Goal: Download file/media

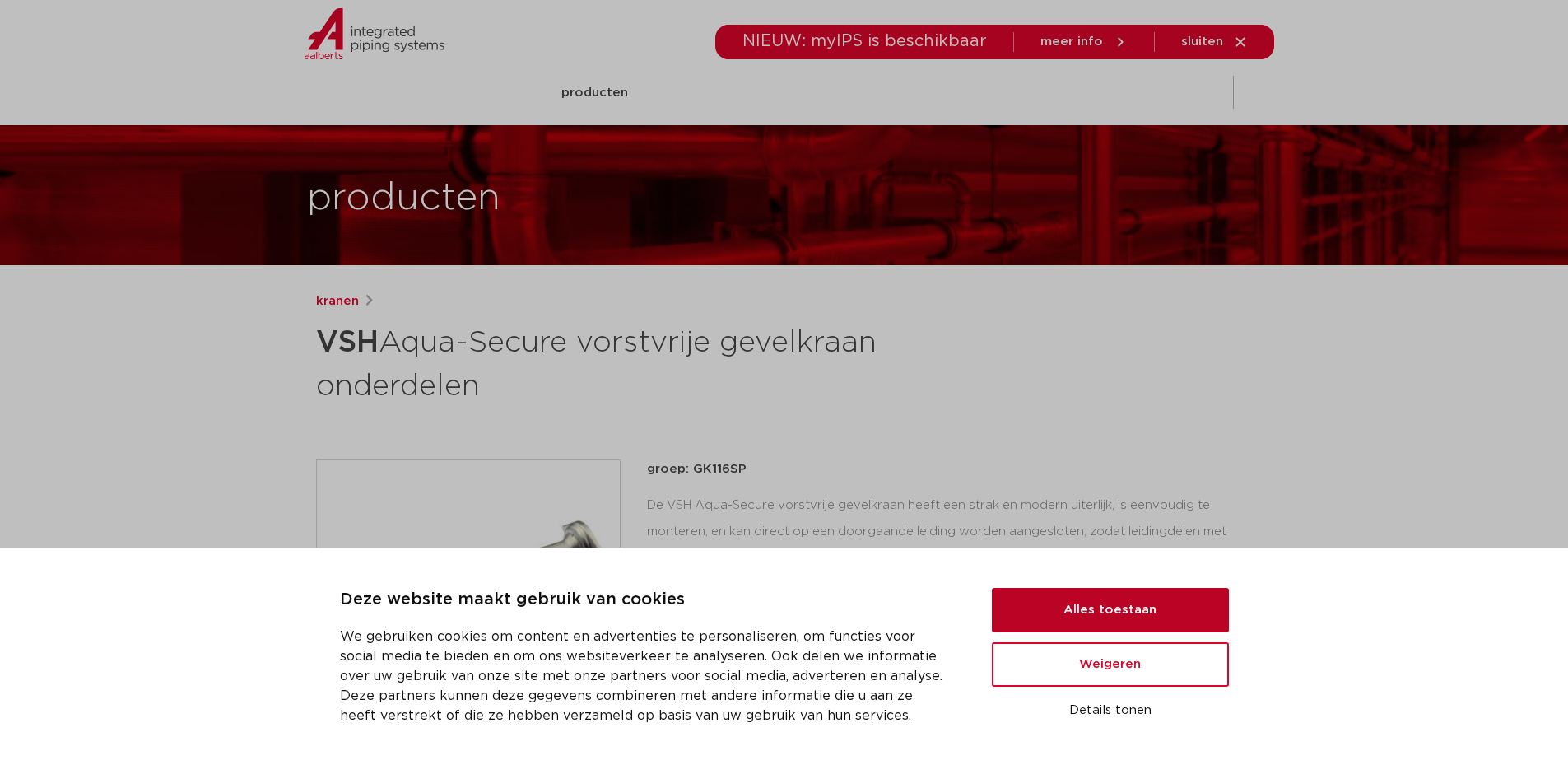
click at [1137, 605] on button "Alles toestaan" at bounding box center [1110, 610] width 237 height 44
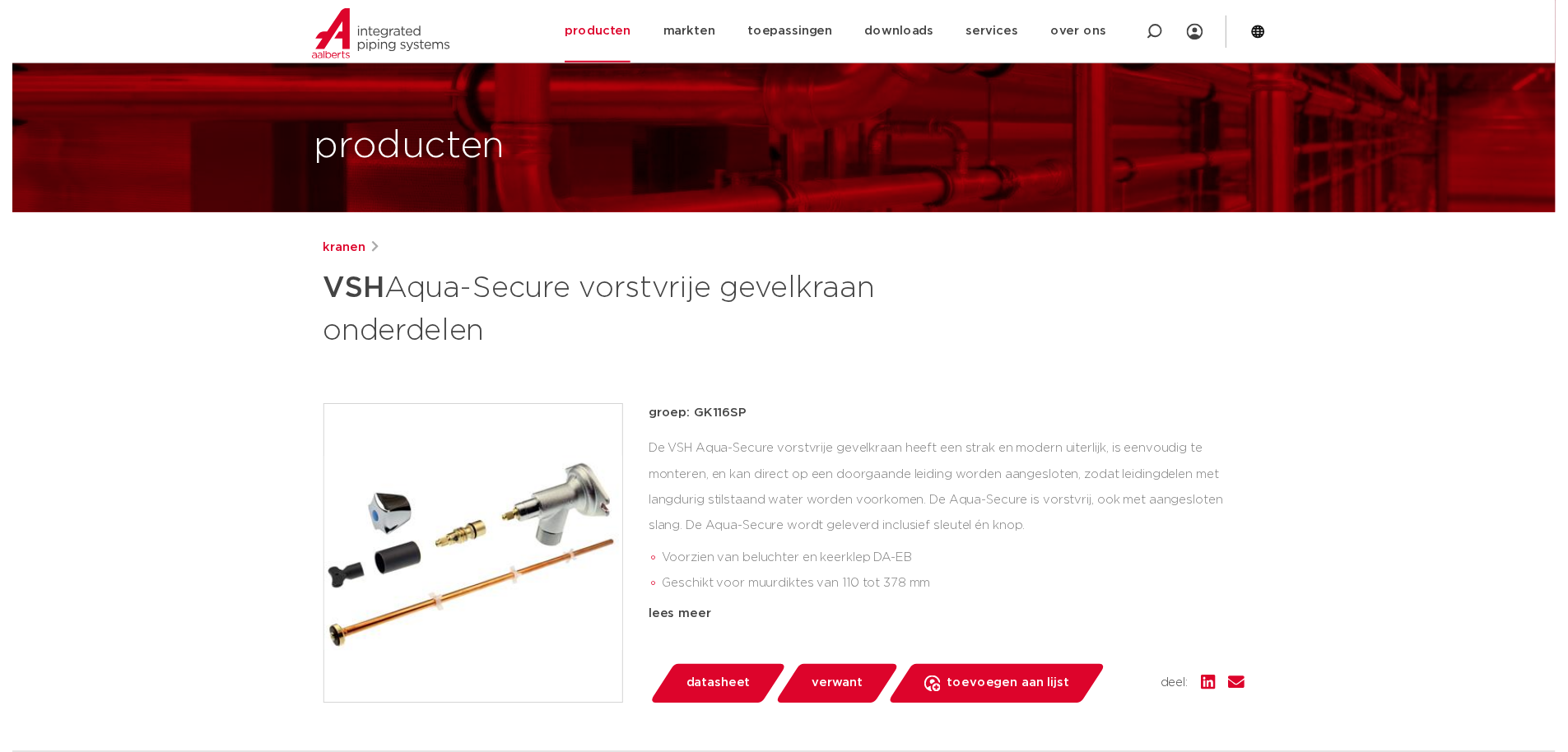
scroll to position [82, 0]
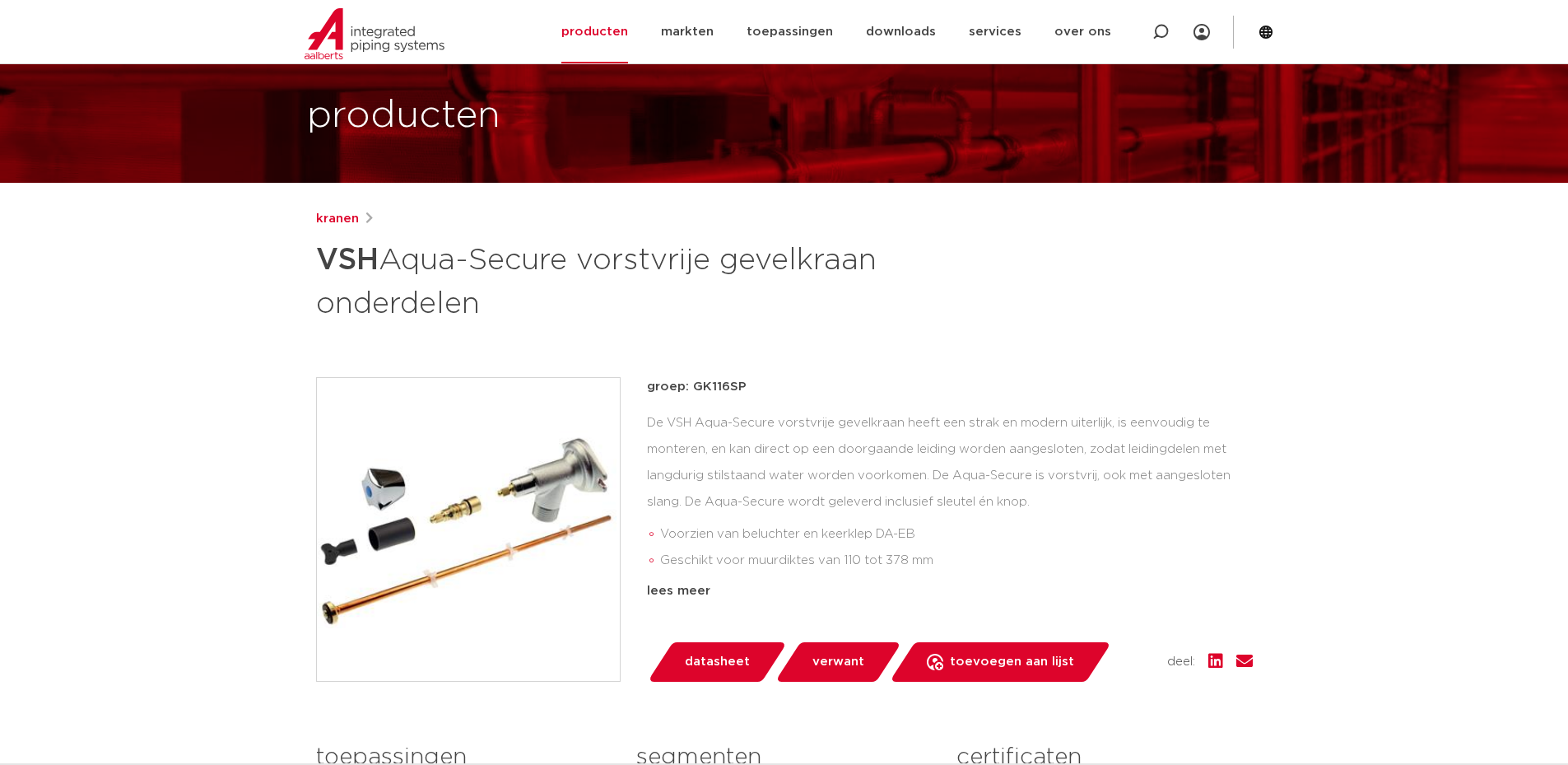
click at [702, 660] on span "datasheet" at bounding box center [717, 662] width 65 height 27
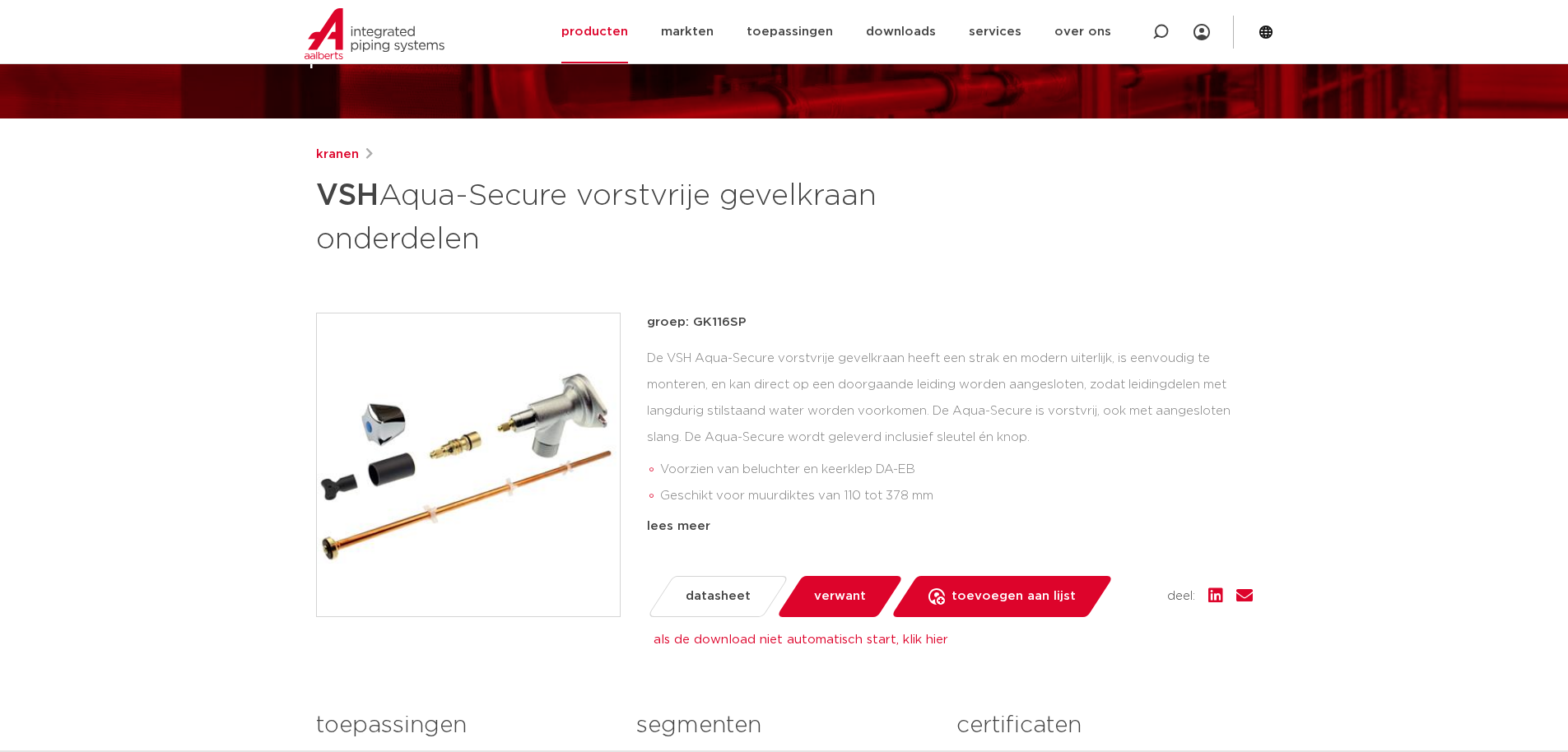
scroll to position [411, 0]
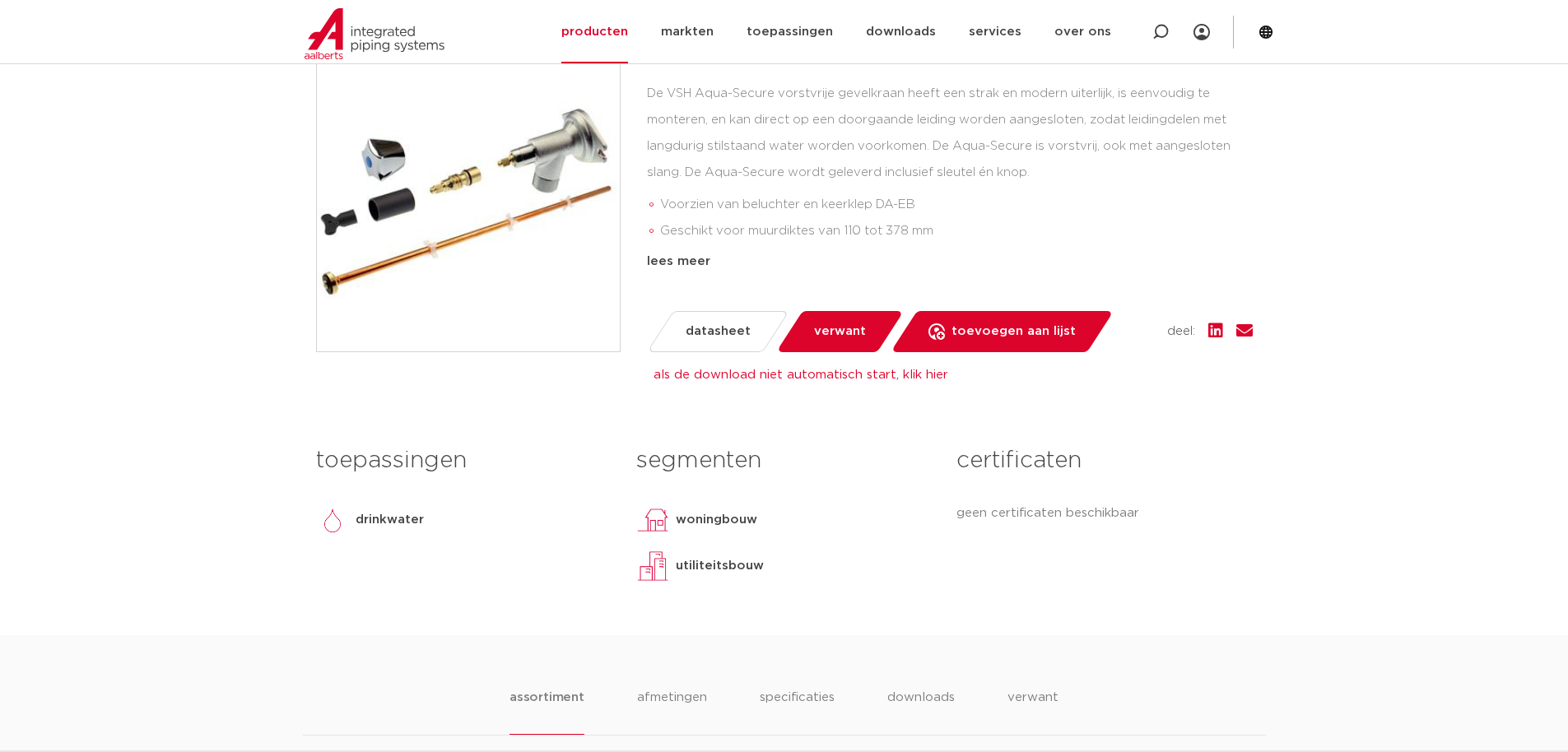
click at [771, 381] on link "als de download niet automatisch start, klik hier" at bounding box center [800, 374] width 295 height 12
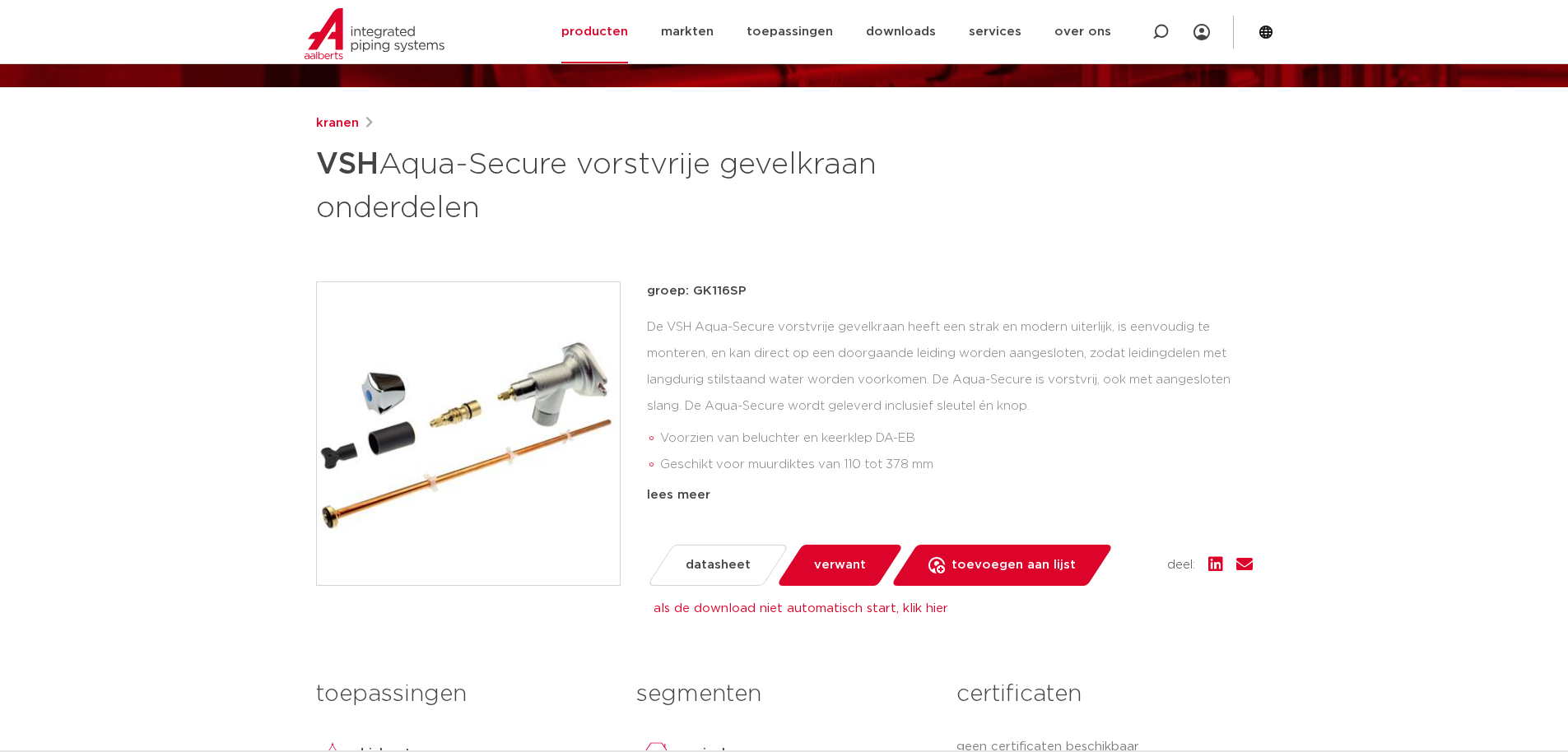
scroll to position [164, 0]
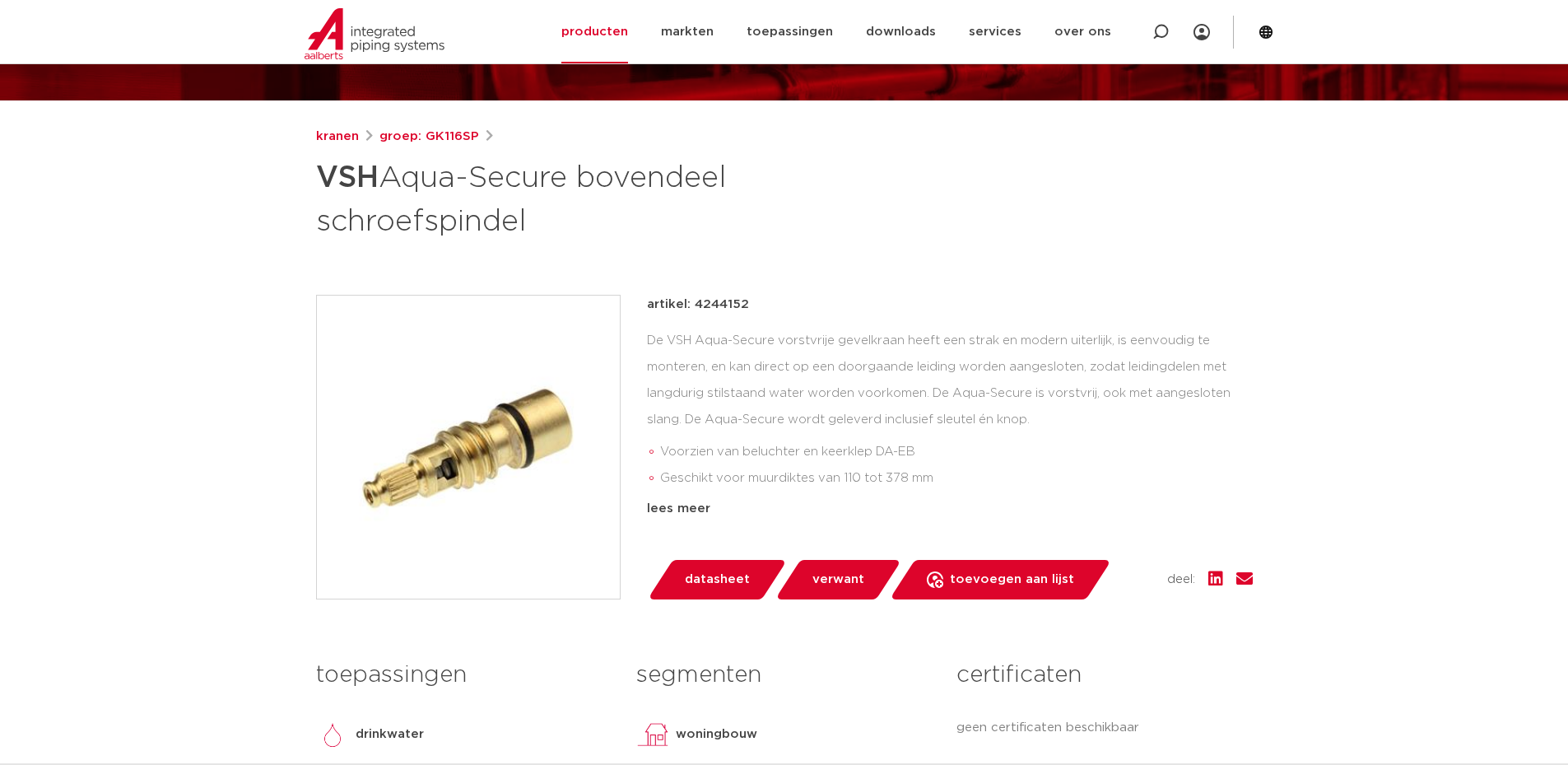
click at [724, 305] on p "artikel: 4244152" at bounding box center [698, 304] width 102 height 19
copy p "4244152"
